Goal: Transaction & Acquisition: Download file/media

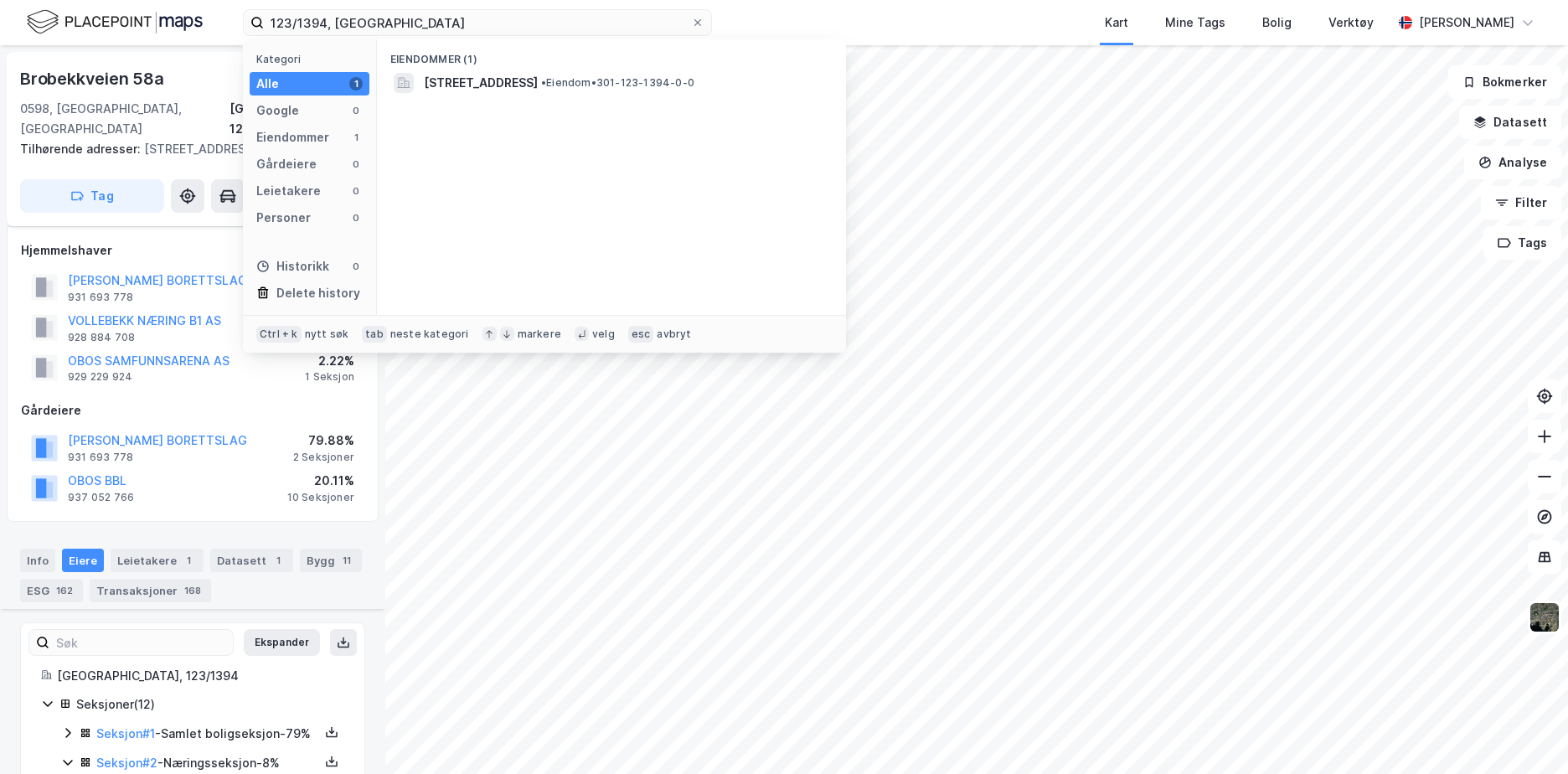
click at [325, 26] on input "123/1394, Oslo" at bounding box center [477, 23] width 427 height 25
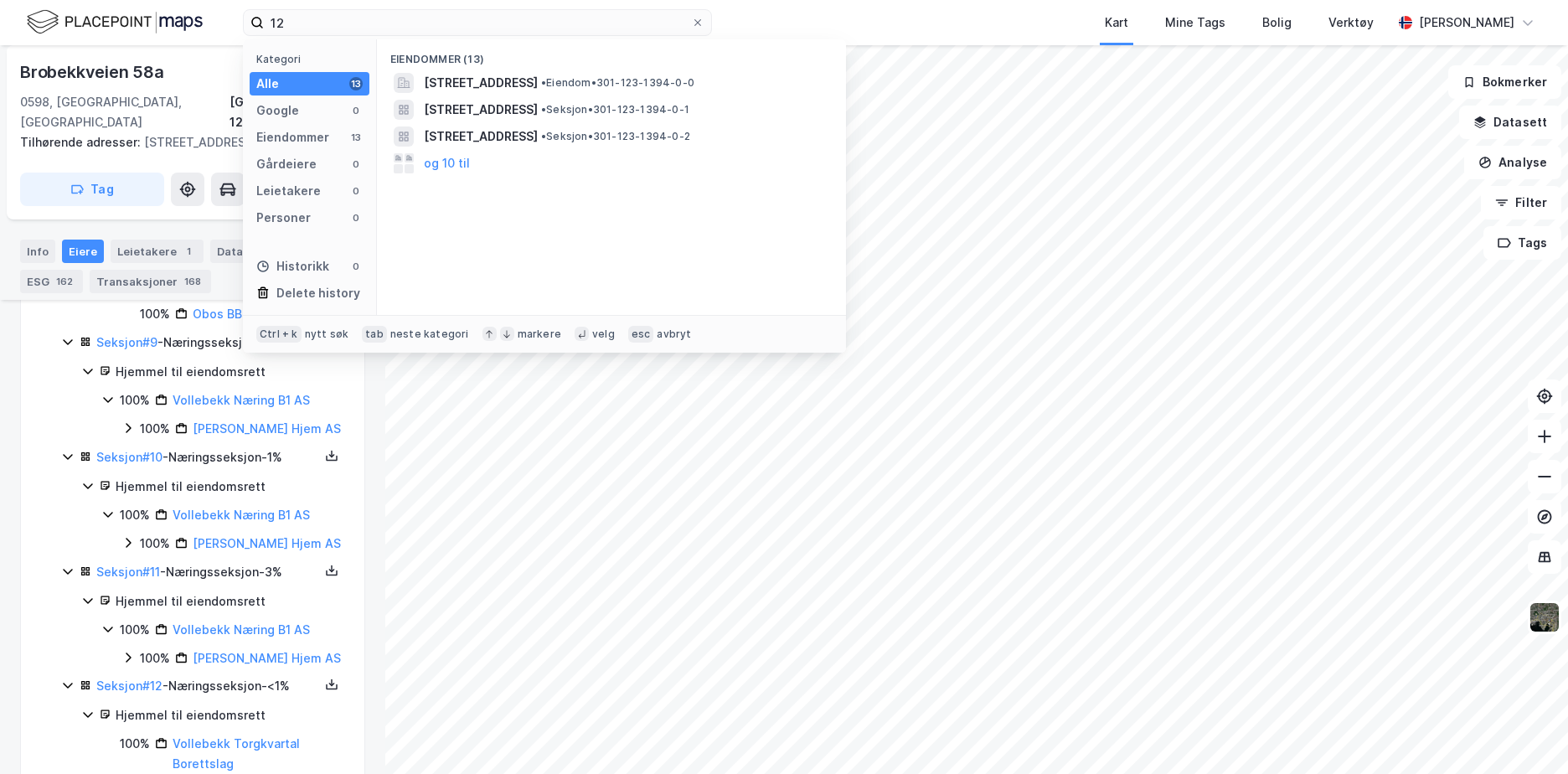
type input "1"
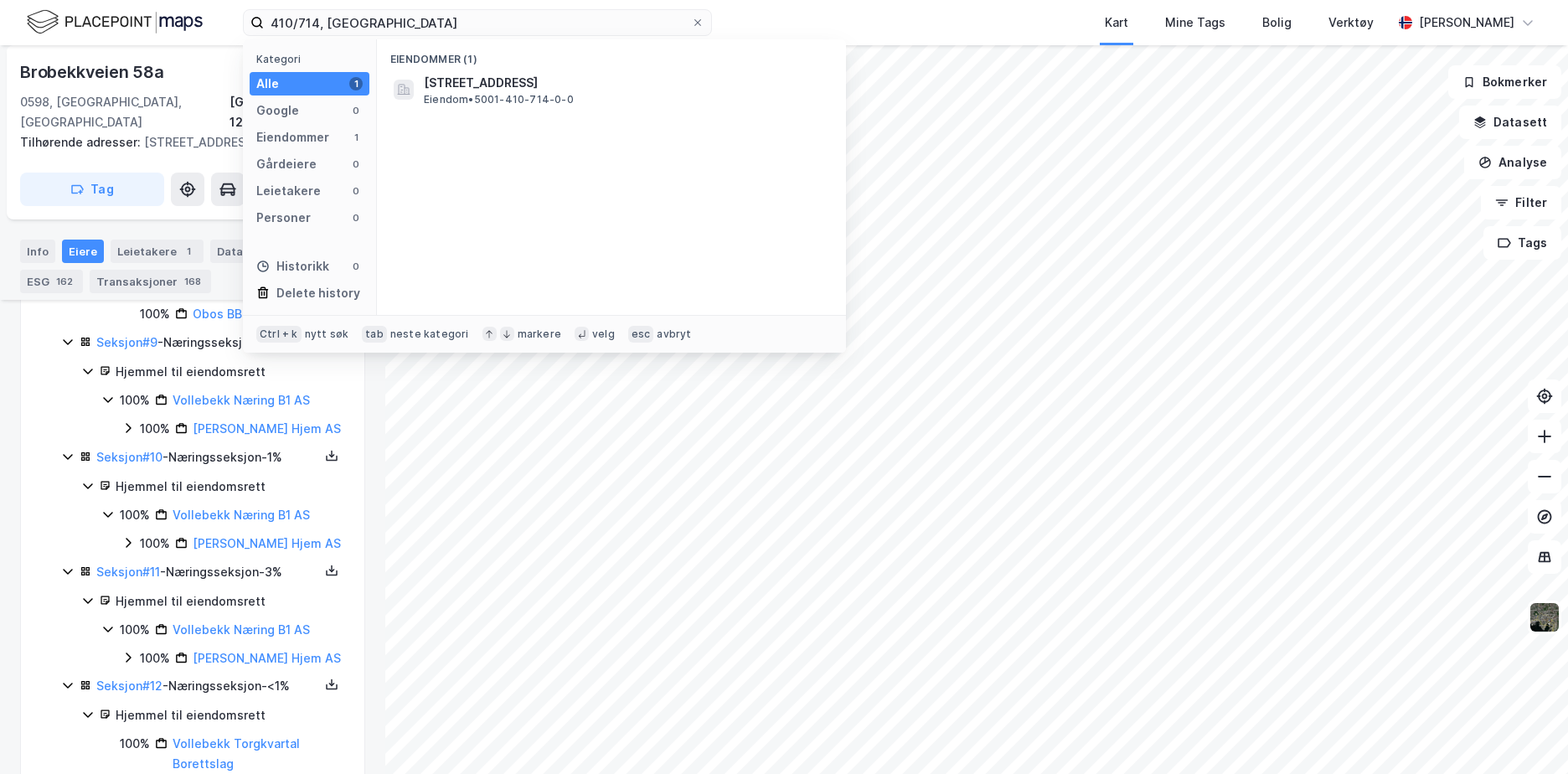
type input "410/714, [GEOGRAPHIC_DATA]"
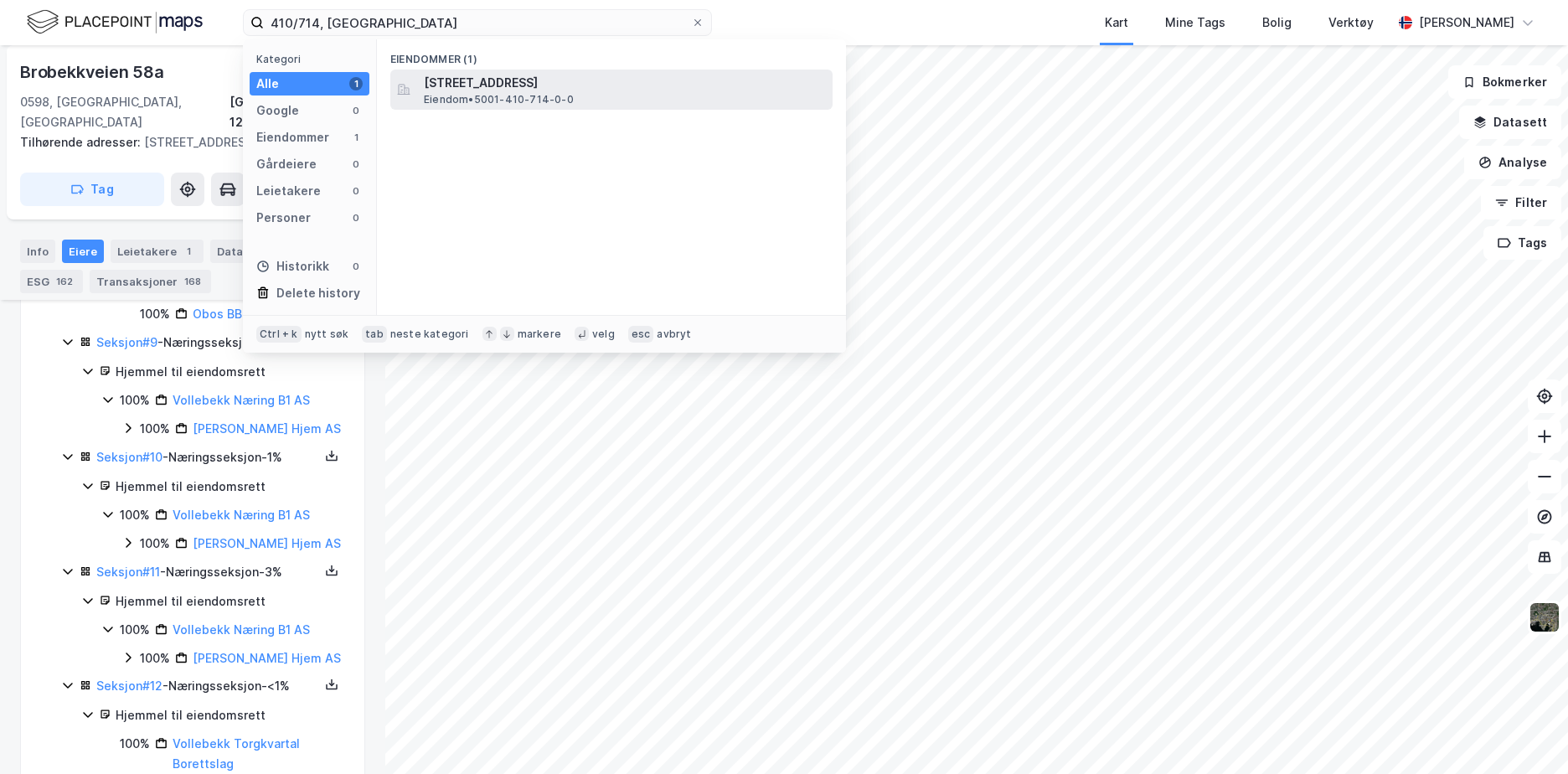
click at [538, 101] on span "Eiendom • 5001-410-714-0-0" at bounding box center [498, 100] width 150 height 14
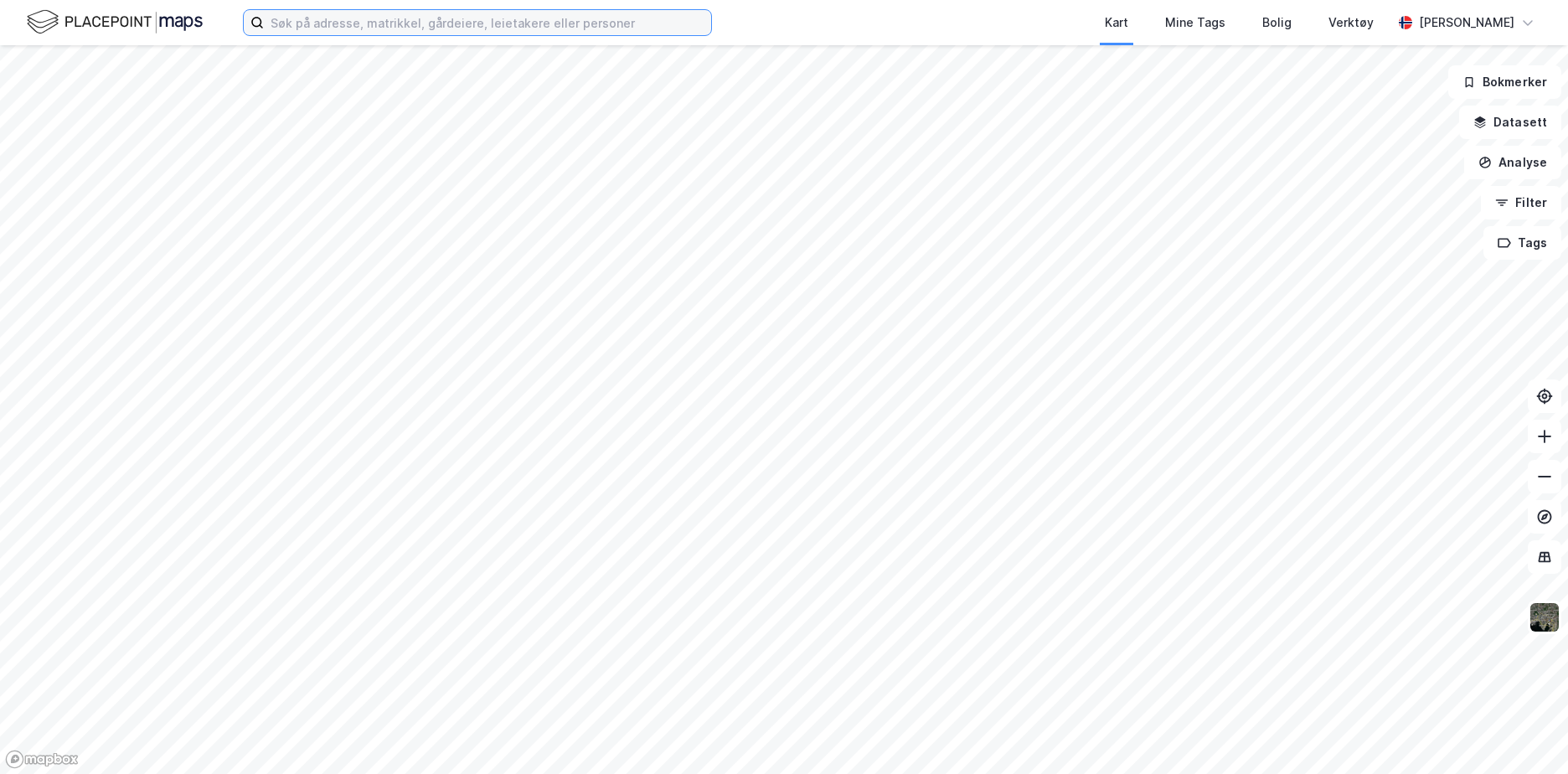
click at [639, 27] on input at bounding box center [487, 23] width 447 height 25
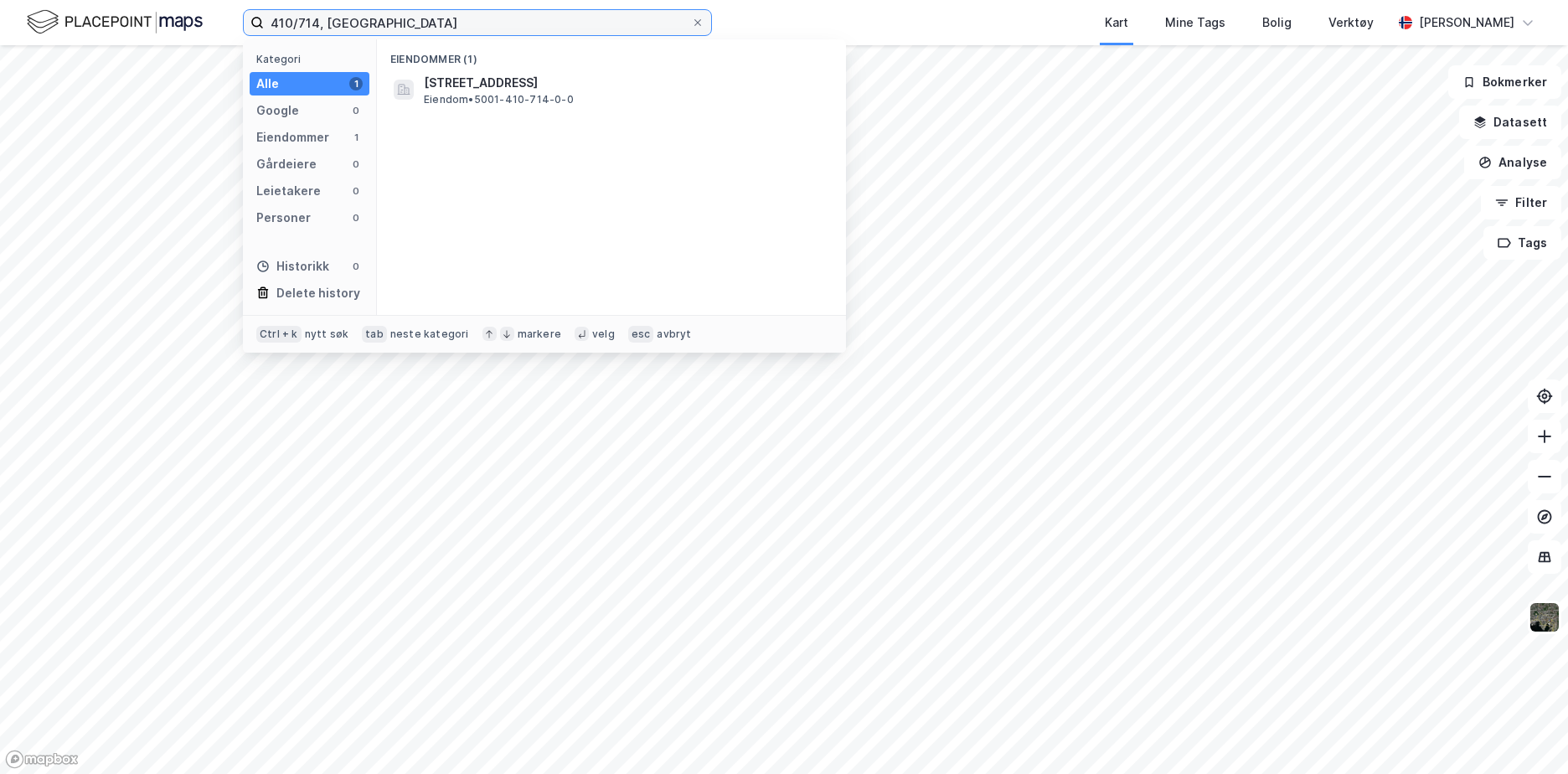
type input "410/714, [GEOGRAPHIC_DATA]"
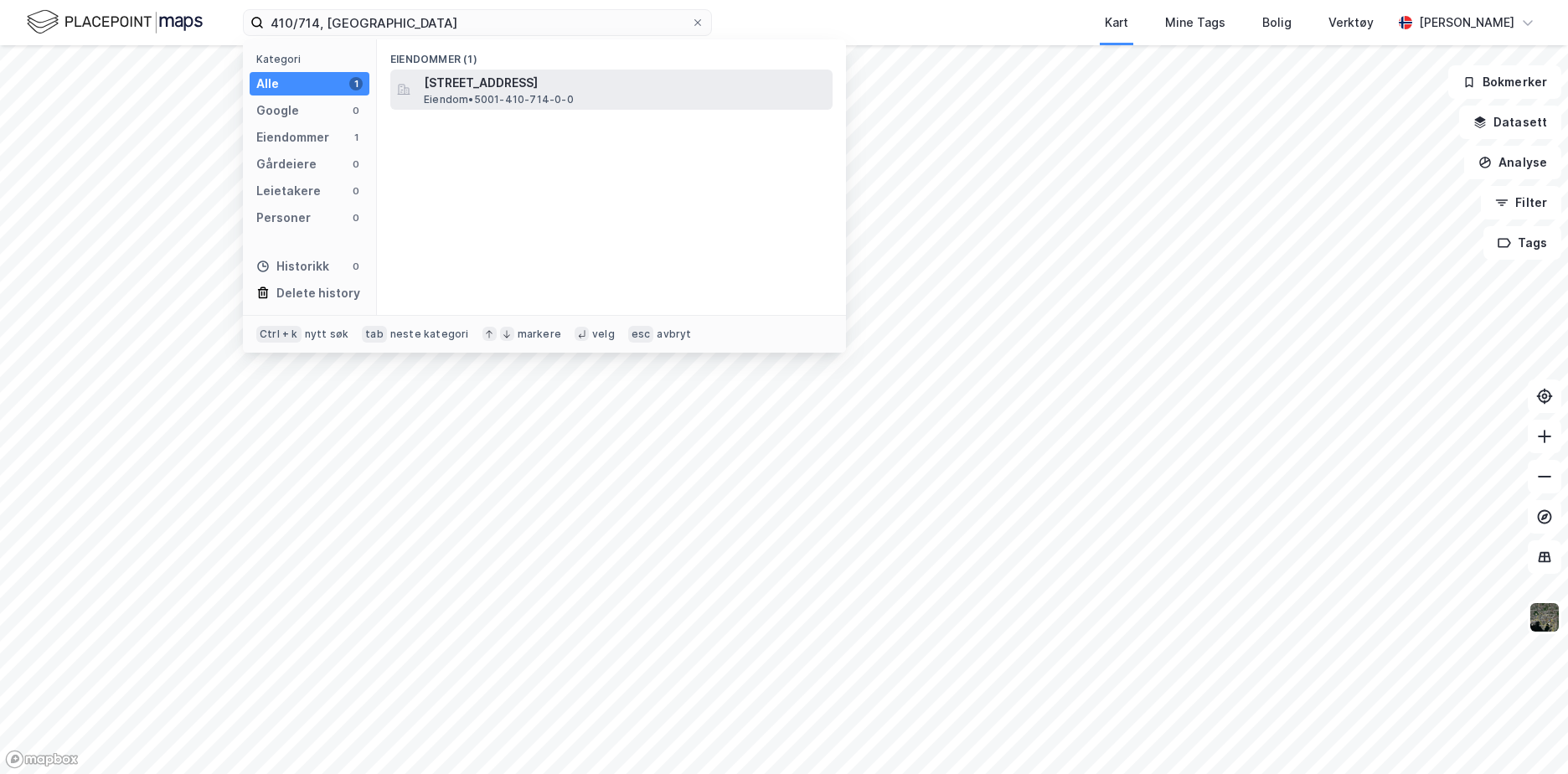
click at [525, 80] on span "[STREET_ADDRESS]" at bounding box center [624, 82] width 402 height 21
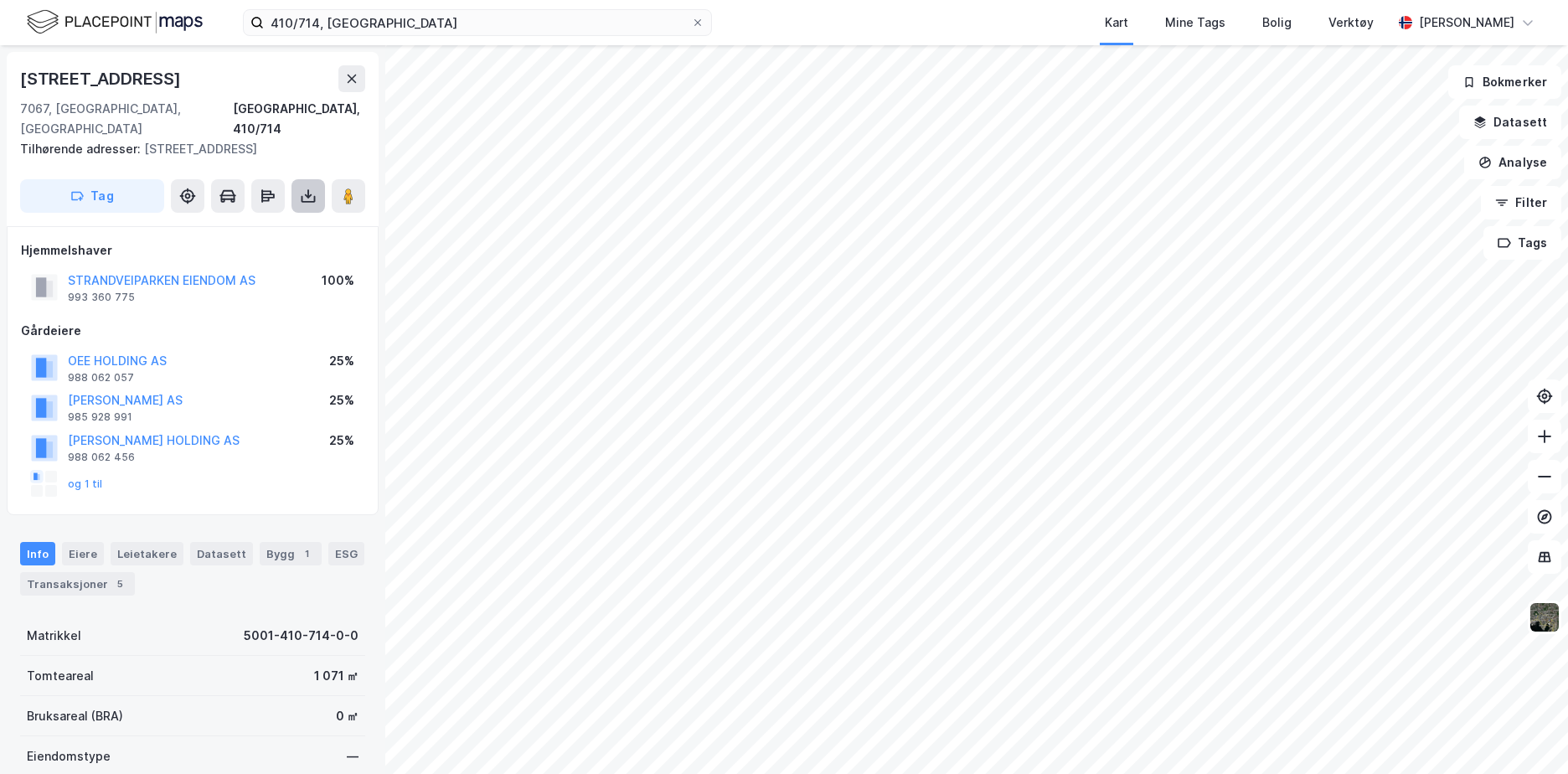
click at [307, 187] on icon at bounding box center [308, 195] width 17 height 17
click at [280, 216] on div "Last ned grunnbok" at bounding box center [236, 228] width 178 height 26
